Goal: Task Accomplishment & Management: Complete application form

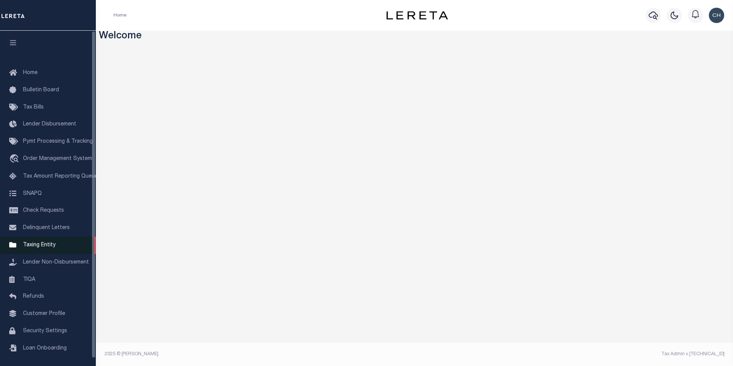
click at [40, 248] on span "Taxing Entity" at bounding box center [39, 244] width 33 height 5
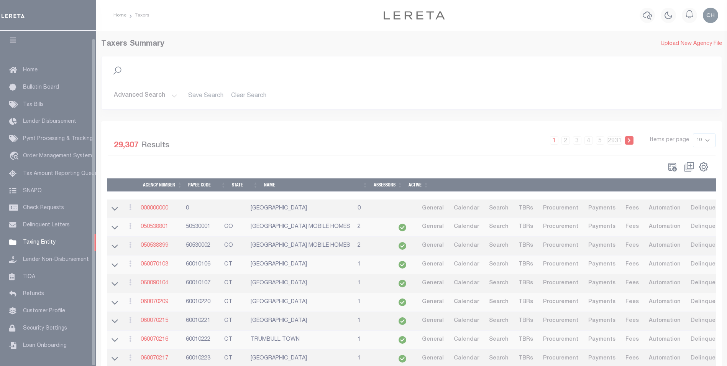
scroll to position [8, 0]
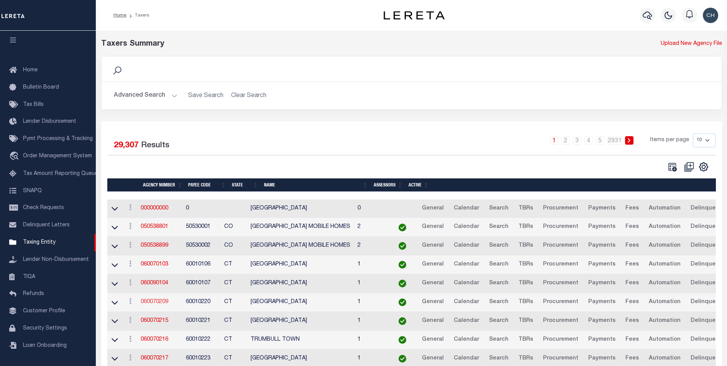
click at [155, 302] on link "060070209" at bounding box center [155, 301] width 28 height 5
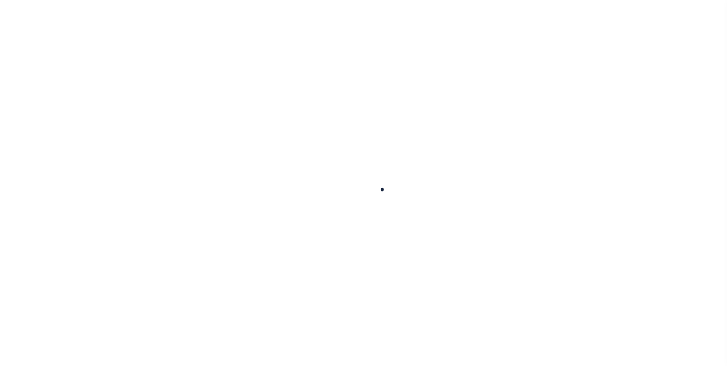
select select
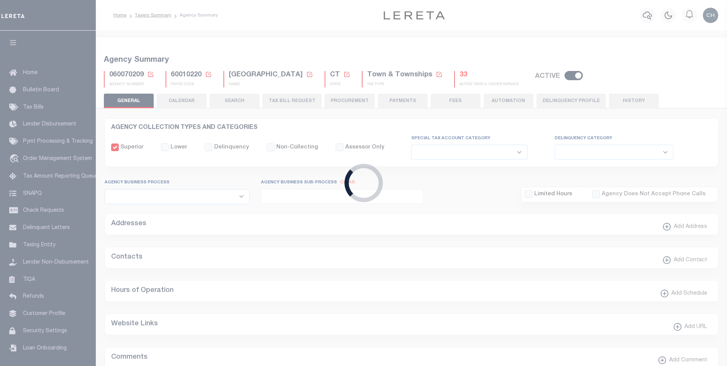
checkbox input "false"
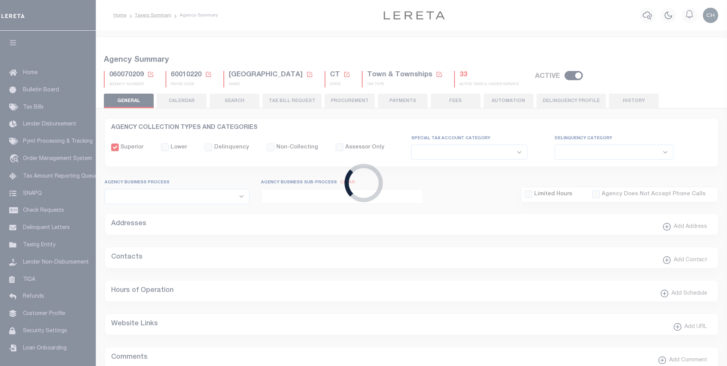
type input "900117019"
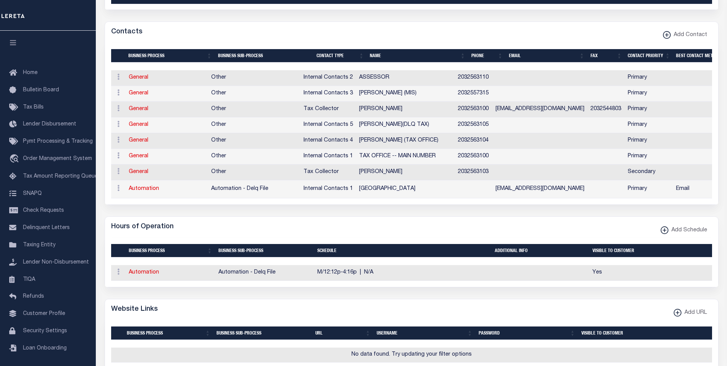
scroll to position [498, 0]
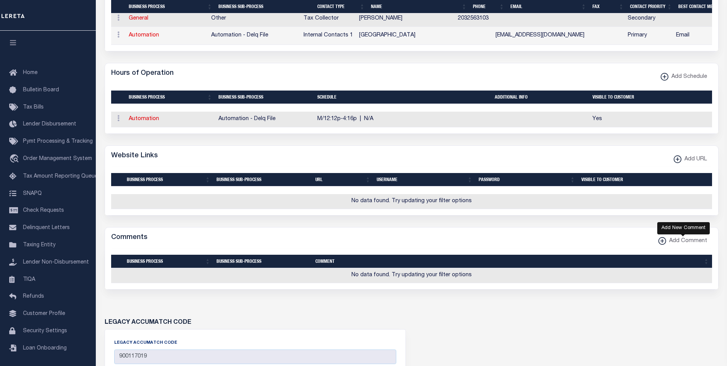
click at [674, 245] on span "Add Comment" at bounding box center [686, 241] width 41 height 8
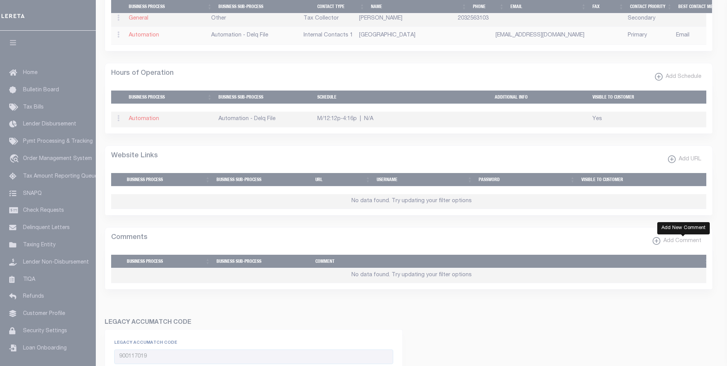
select select
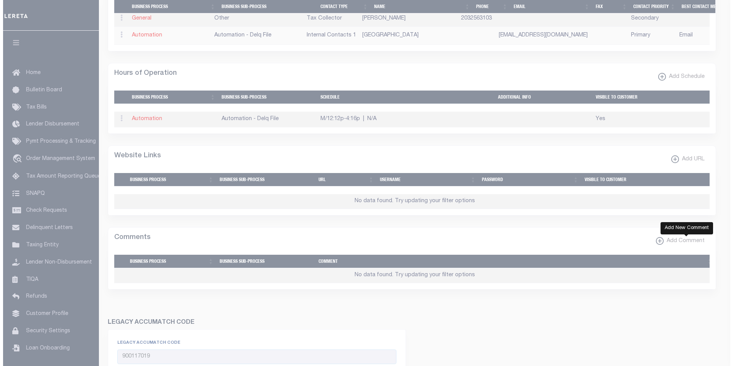
scroll to position [494, 0]
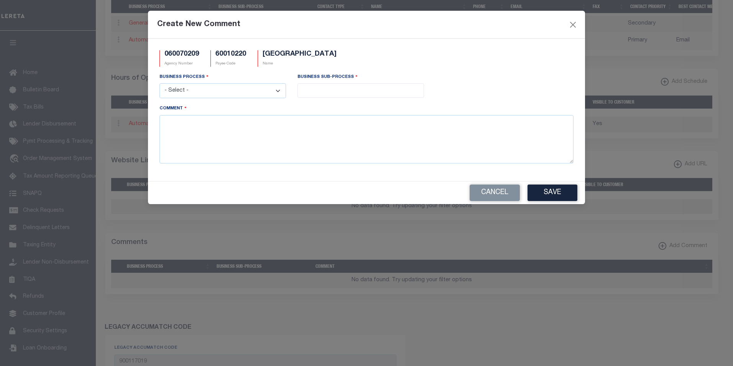
click at [219, 93] on select "- Select - All Automation Bill Request Delinquency Payment Delinquency Procurem…" at bounding box center [223, 90] width 127 height 15
select select "1"
click at [160, 84] on select "- Select - All Automation Bill Request Delinquency Payment Delinquency Procurem…" at bounding box center [223, 90] width 127 height 15
click at [331, 90] on input "search" at bounding box center [361, 90] width 122 height 8
select select "2"
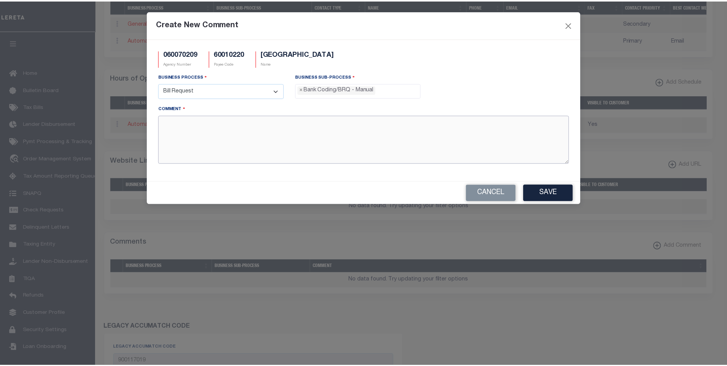
scroll to position [14, 0]
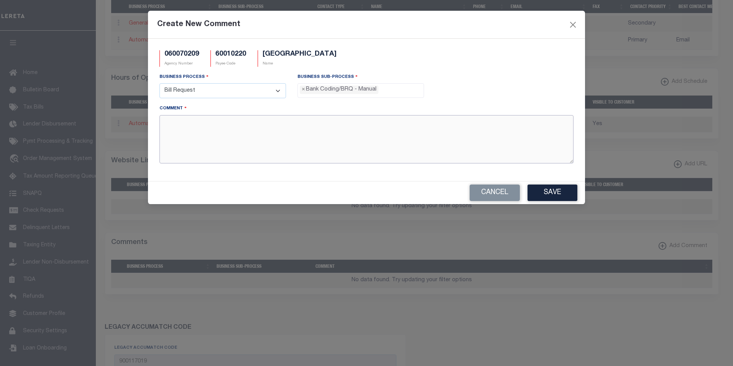
click at [233, 137] on textarea "Comment" at bounding box center [367, 139] width 414 height 48
type textarea "test comment"
click at [558, 197] on button "Save" at bounding box center [553, 192] width 50 height 16
